Goal: Navigation & Orientation: Find specific page/section

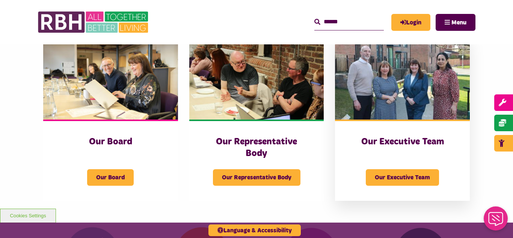
click at [405, 79] on img at bounding box center [402, 77] width 135 height 84
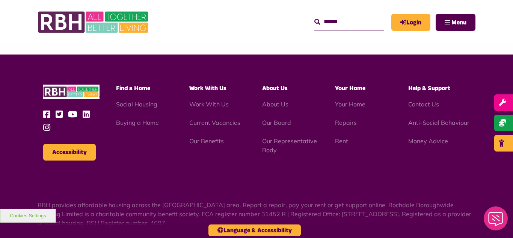
scroll to position [582, 0]
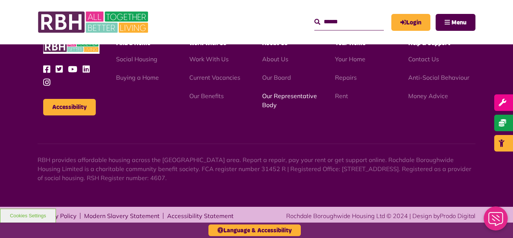
click at [273, 98] on link "Our Representative Body" at bounding box center [289, 100] width 55 height 17
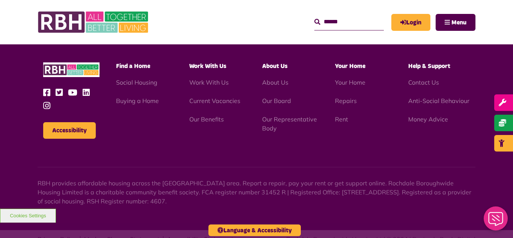
scroll to position [2182, 0]
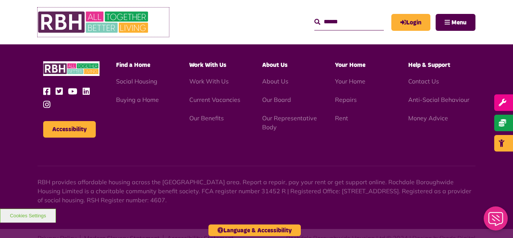
click at [88, 20] on img at bounding box center [94, 22] width 113 height 29
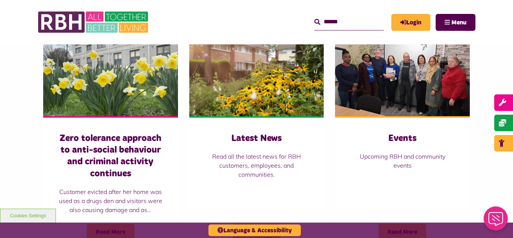
scroll to position [526, 0]
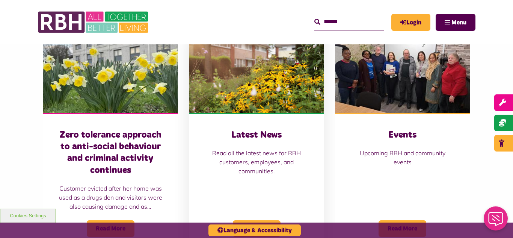
click at [239, 54] on img at bounding box center [256, 71] width 135 height 84
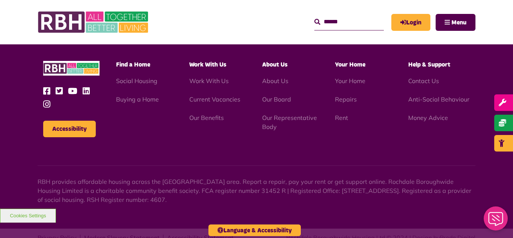
scroll to position [818, 0]
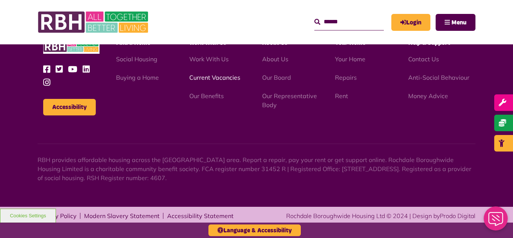
click at [206, 81] on link "Current Vacancies" at bounding box center [214, 78] width 51 height 8
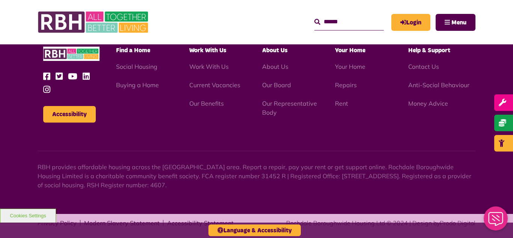
scroll to position [1242, 0]
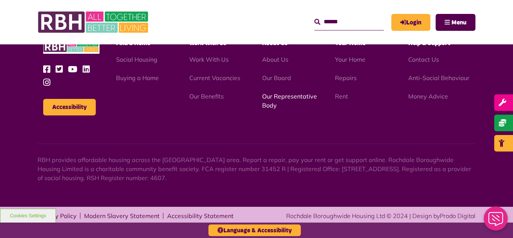
click at [287, 98] on link "Our Representative Body" at bounding box center [289, 100] width 55 height 17
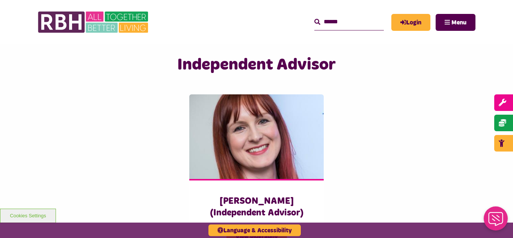
scroll to position [1834, 0]
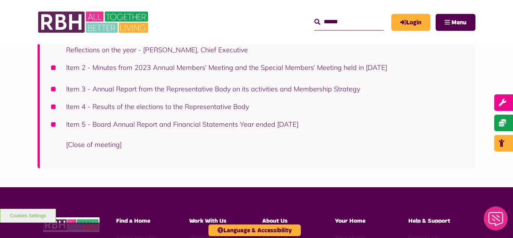
scroll to position [286, 0]
